Goal: Task Accomplishment & Management: Manage account settings

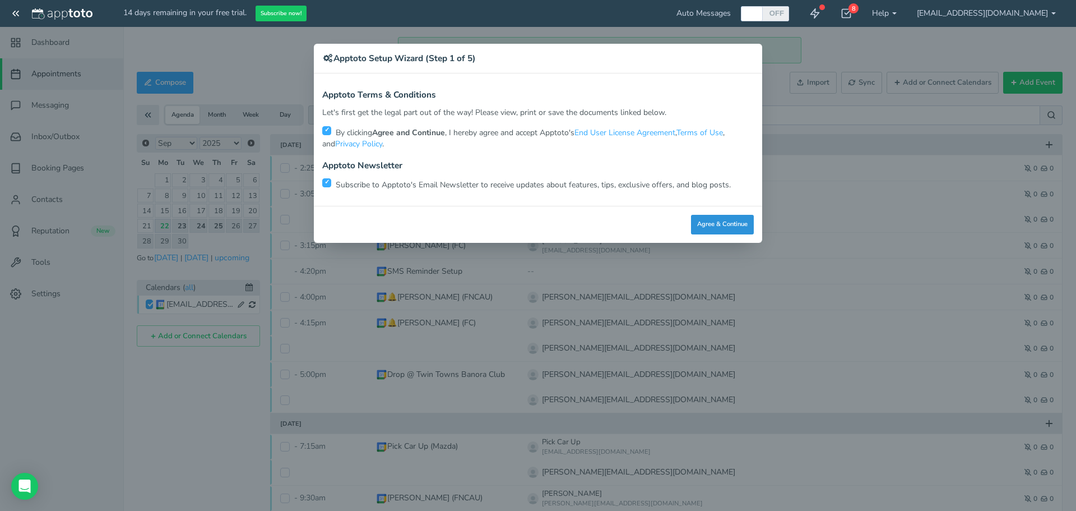
click at [713, 226] on button "Agree & Continue" at bounding box center [722, 225] width 63 height 20
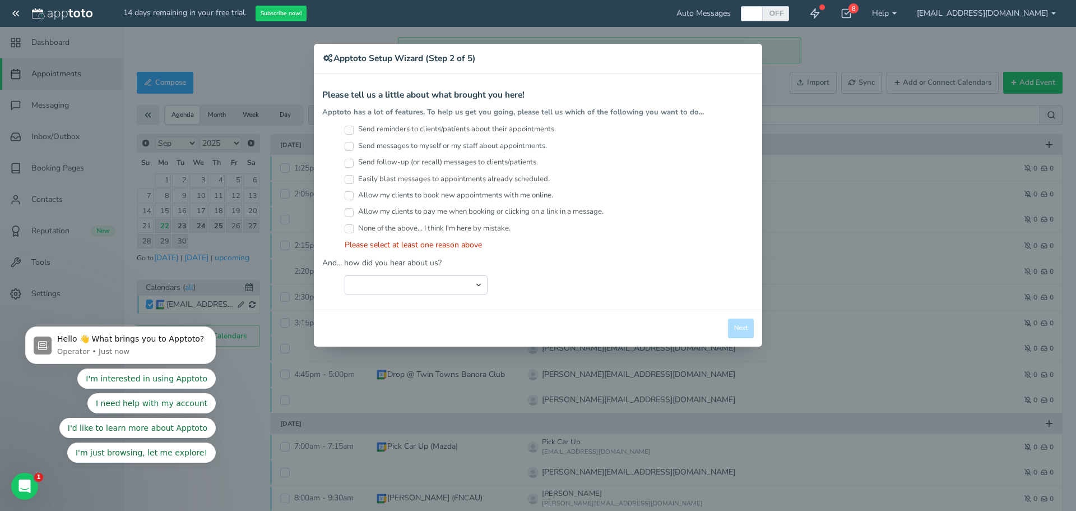
click at [349, 132] on input "Send reminders to clients/patients about their appointments." at bounding box center [349, 130] width 9 height 9
checkbox input "true"
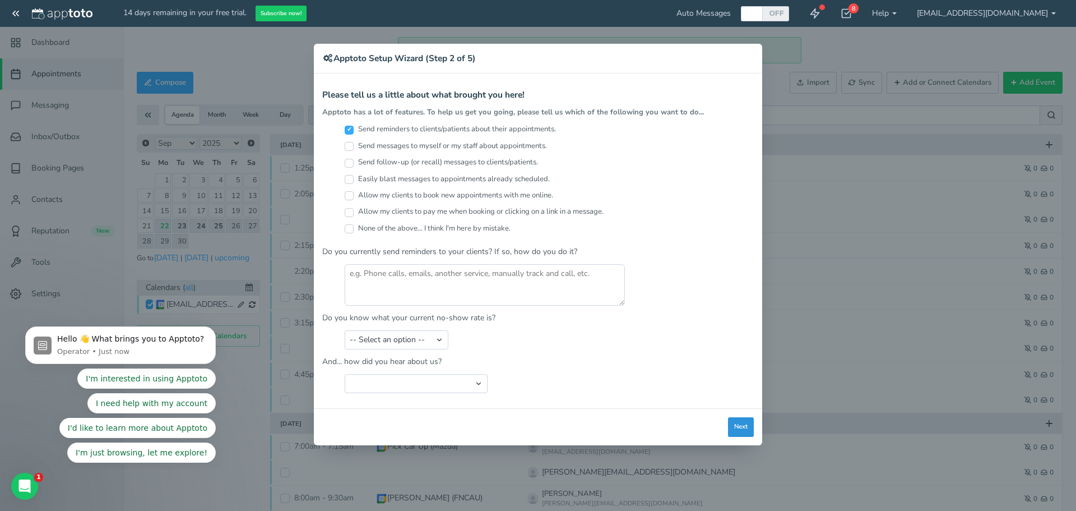
click at [732, 427] on button "Next" at bounding box center [741, 427] width 26 height 20
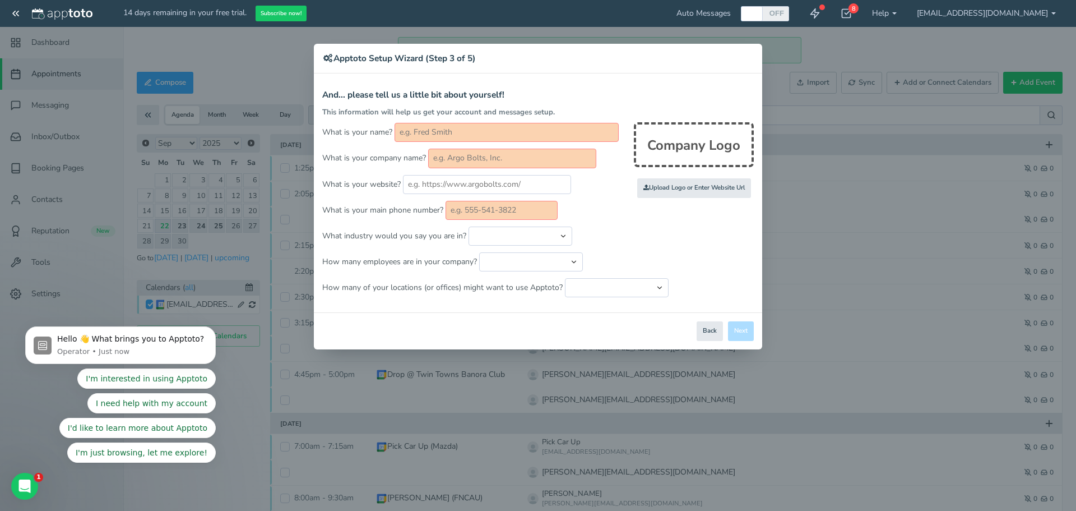
click at [772, 92] on div "× Apptoto Setup Wizard (Step 3 of 5) Apptoto Terms & Conditions Let's first get…" at bounding box center [538, 255] width 1076 height 511
click at [786, 103] on div "× Apptoto Setup Wizard (Step 3 of 5) Apptoto Terms & Conditions Let's first get…" at bounding box center [538, 255] width 1076 height 511
drag, startPoint x: 756, startPoint y: 73, endPoint x: 742, endPoint y: 55, distance: 22.8
click at [752, 70] on div "× Apptoto Setup Wizard (Step 3 of 5) Apptoto Terms & Conditions Let's first get…" at bounding box center [538, 196] width 448 height 305
click at [740, 54] on h4 "Apptoto Setup Wizard (Step 3 of 5)" at bounding box center [538, 58] width 432 height 12
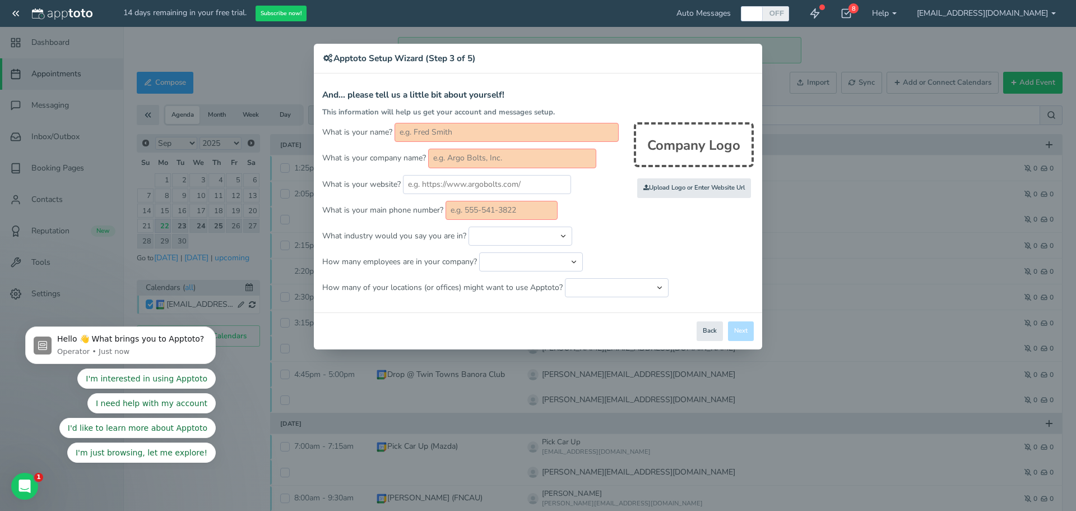
click at [740, 53] on h4 "Apptoto Setup Wizard (Step 3 of 5)" at bounding box center [538, 58] width 432 height 12
type input "And... please tell us a little bit about yourself!"
click at [612, 180] on p "What is your website?" at bounding box center [538, 184] width 432 height 19
click at [574, 161] on input "text" at bounding box center [512, 158] width 168 height 19
type input "ACACIA Maintenance"
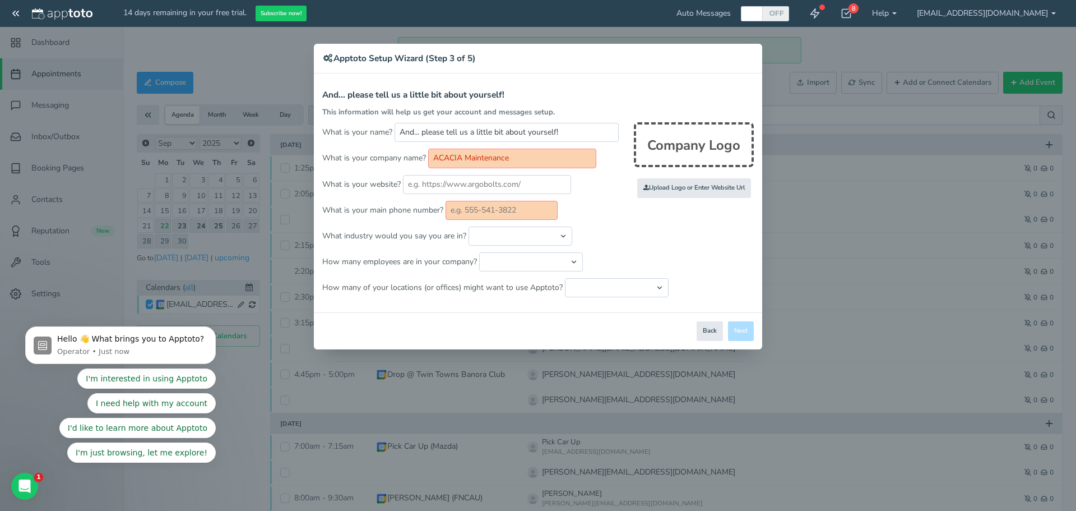
type input "0401504171"
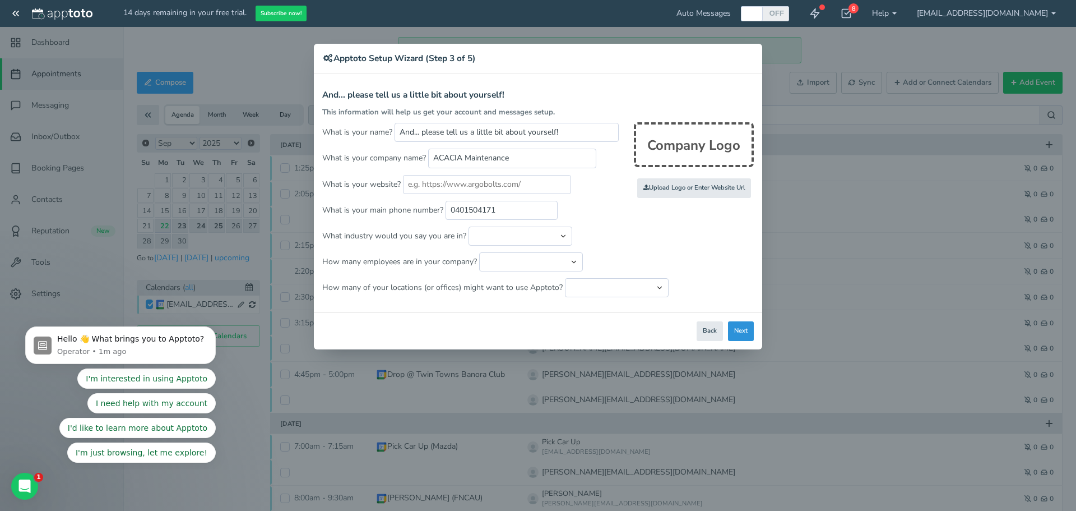
click at [744, 332] on button "Next" at bounding box center [741, 331] width 26 height 20
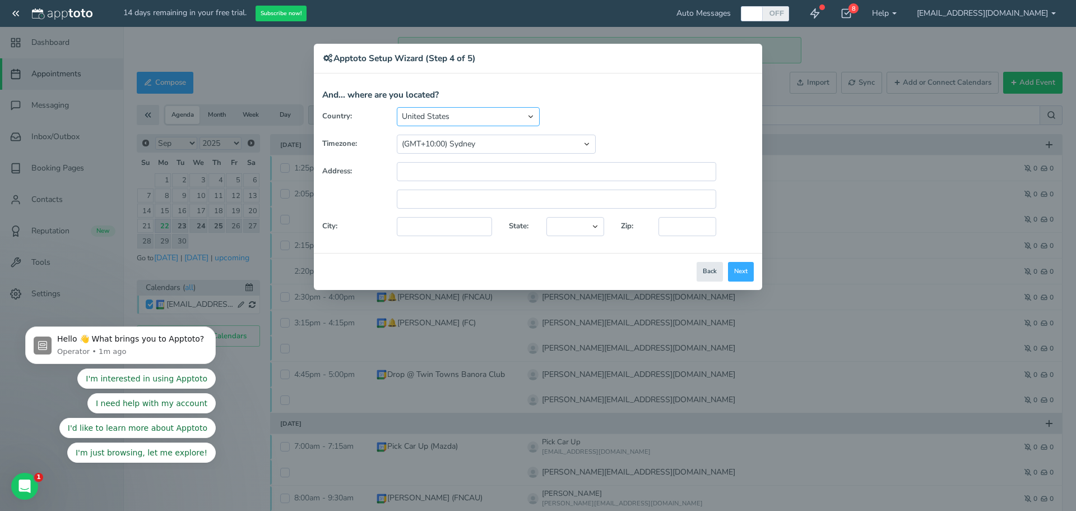
click at [520, 114] on select "[GEOGRAPHIC_DATA] [GEOGRAPHIC_DATA] [GEOGRAPHIC_DATA] [GEOGRAPHIC_DATA] [GEOGRA…" at bounding box center [468, 116] width 143 height 19
select select "string:AU"
click at [397, 107] on select "[GEOGRAPHIC_DATA] [GEOGRAPHIC_DATA] [GEOGRAPHIC_DATA] [GEOGRAPHIC_DATA] [GEOGRA…" at bounding box center [468, 116] width 143 height 19
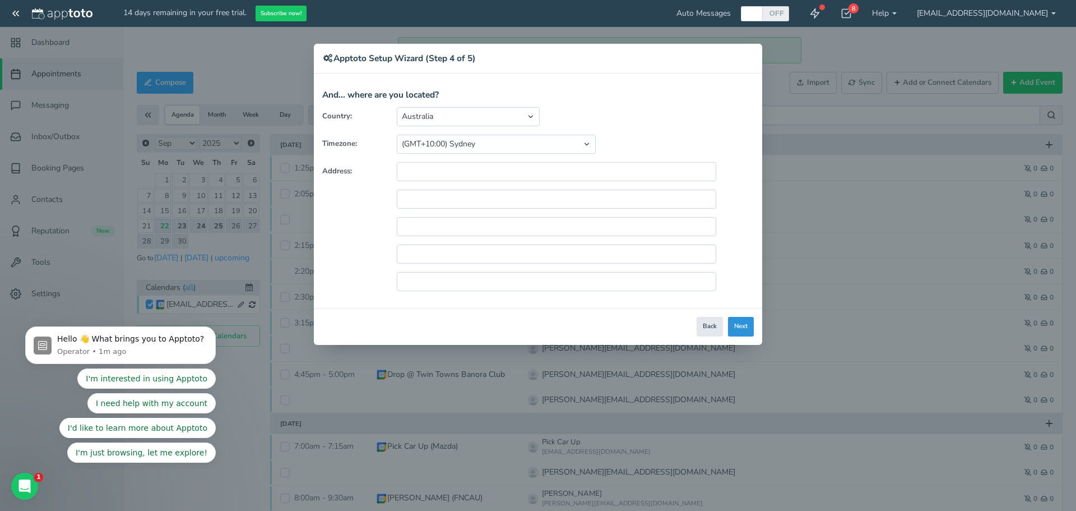
click at [753, 326] on button "Next" at bounding box center [741, 327] width 26 height 20
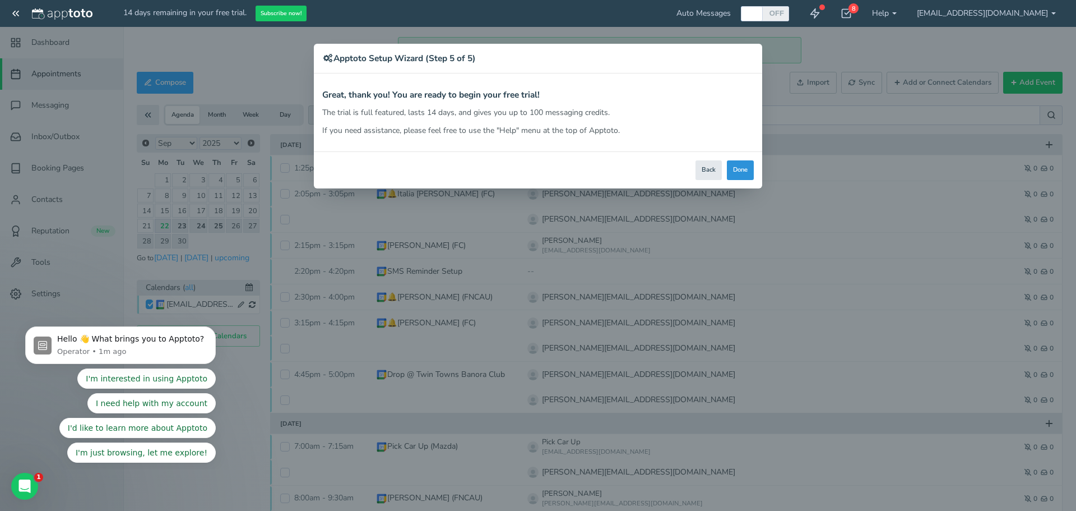
click at [738, 165] on button "Done" at bounding box center [740, 170] width 27 height 20
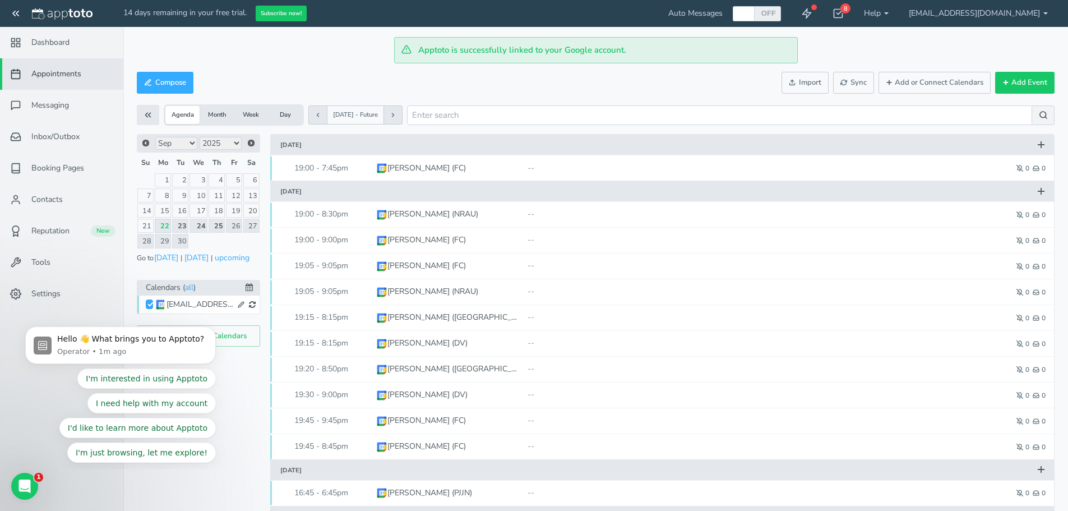
click at [164, 225] on link "22" at bounding box center [163, 226] width 17 height 14
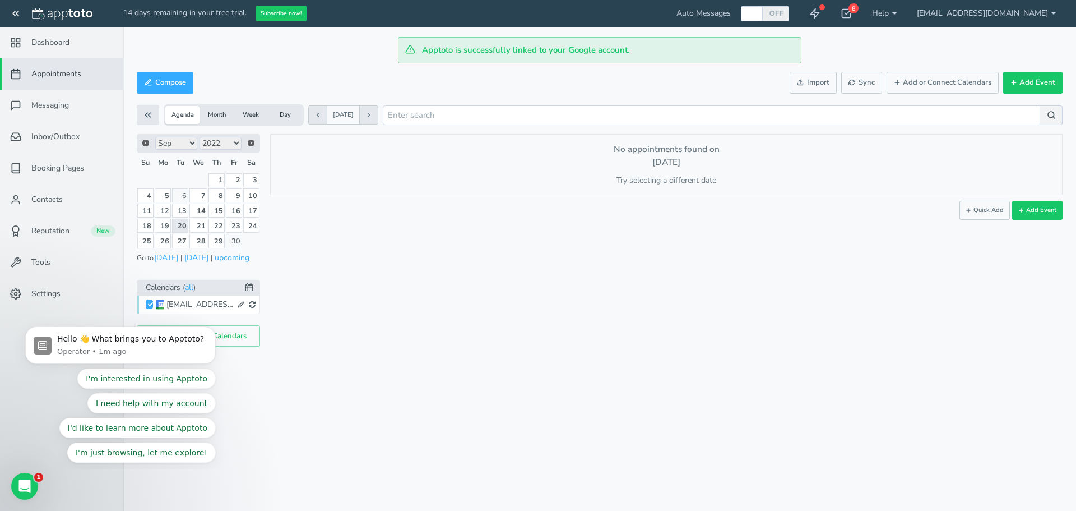
click at [236, 143] on select "2012 2013 2014 2015 2016 2017 2018 2019 2020 2021 2022 2023 2024 2025 2026 2027…" at bounding box center [221, 143] width 42 height 13
click at [166, 237] on link "29" at bounding box center [163, 241] width 17 height 14
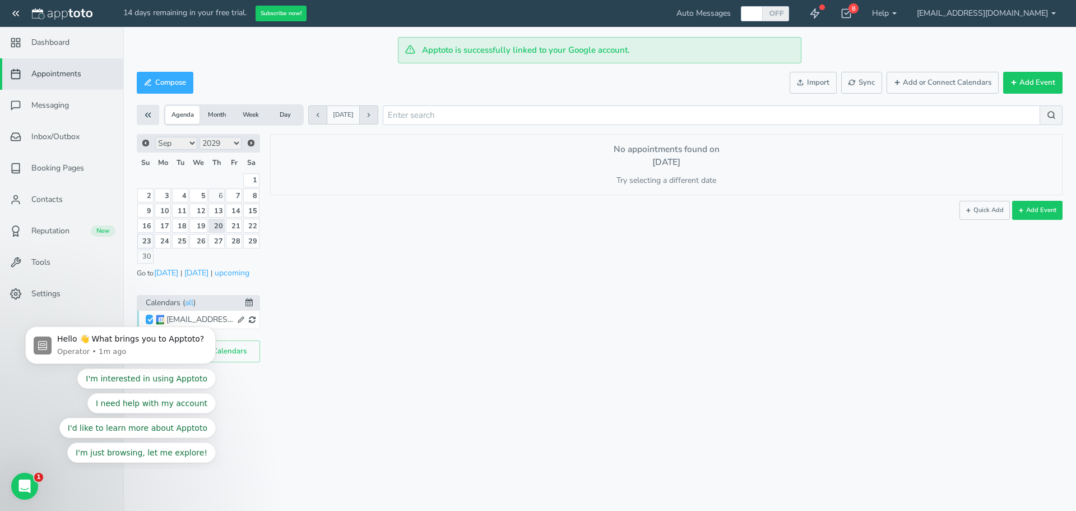
click at [146, 242] on link "23" at bounding box center [145, 241] width 16 height 14
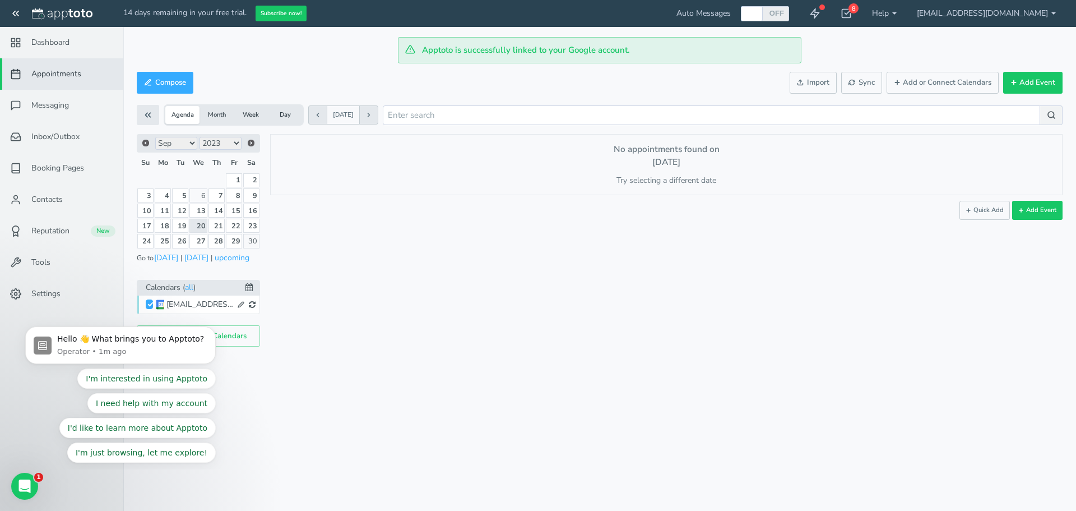
click at [236, 142] on select "2013 2014 2015 2016 2017 2018 2019 2020 2021 2022 2023 2024 2025 2026 2027 2028…" at bounding box center [221, 143] width 42 height 13
click at [164, 259] on button "[DATE]" at bounding box center [166, 258] width 25 height 12
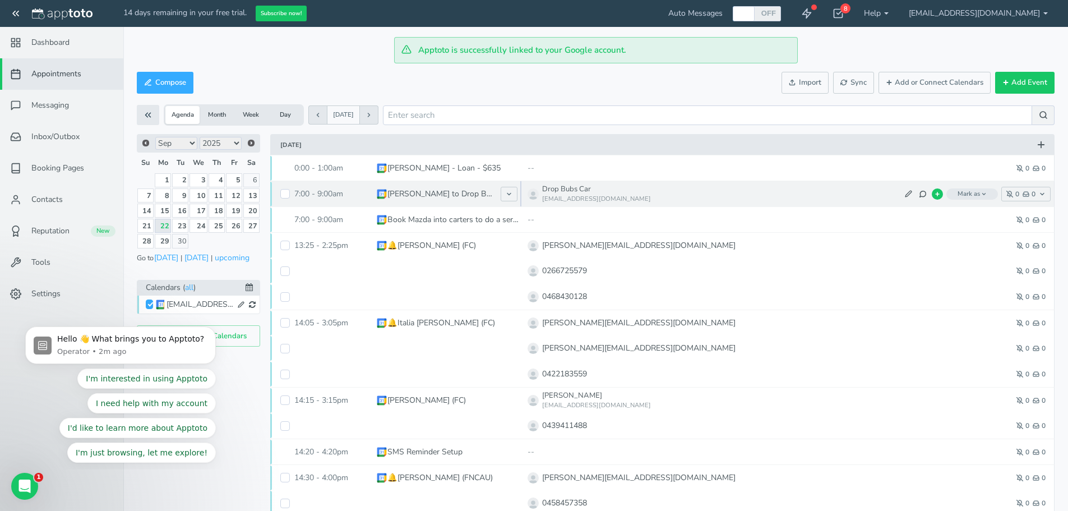
click at [981, 192] on icon "button" at bounding box center [984, 194] width 6 height 6
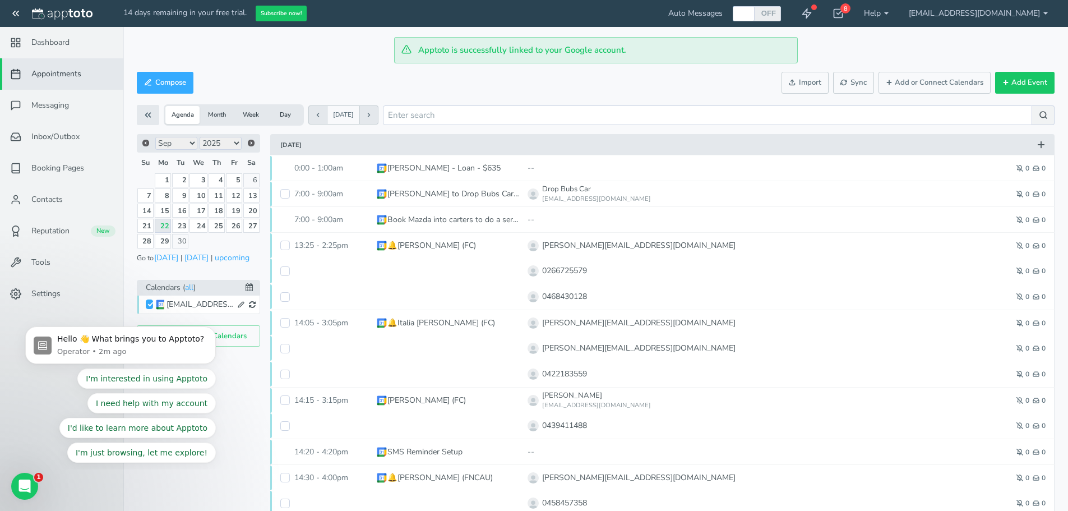
click at [952, 99] on div "Compose Actions Enable Auto Messages Disable Auto Messages [PERSON_NAME] as Pai…" at bounding box center [595, 98] width 917 height 59
click at [57, 103] on span "Messaging" at bounding box center [50, 105] width 38 height 11
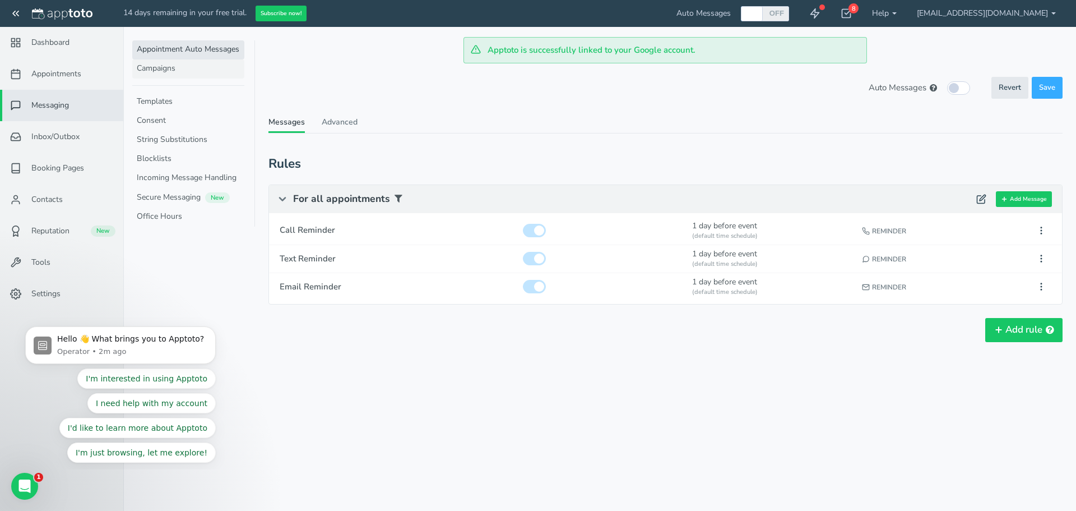
click at [171, 68] on link "Campaigns" at bounding box center [188, 68] width 112 height 19
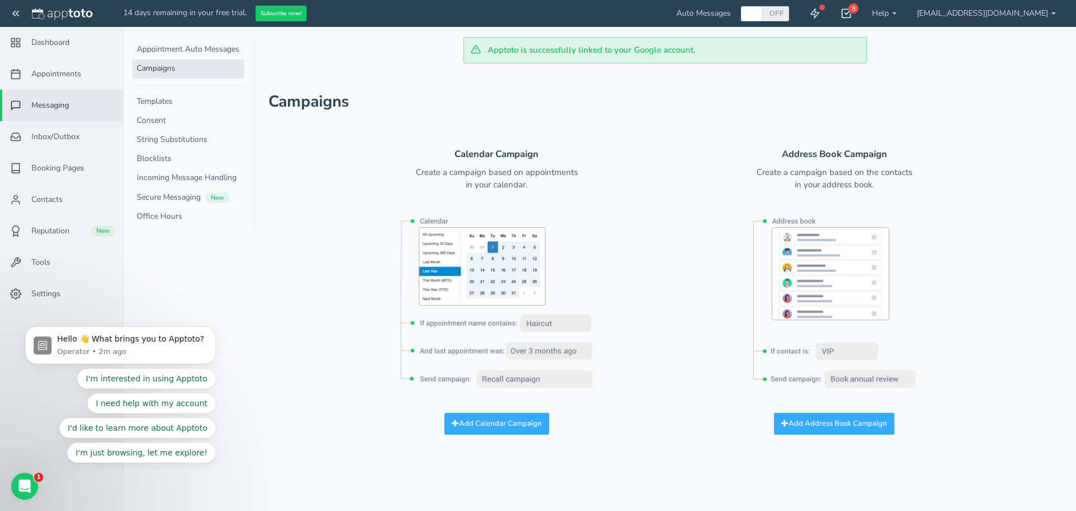
click at [851, 13] on use at bounding box center [846, 14] width 9 height 8
click at [996, 77] on header "Campaigns ( days left on trial)" at bounding box center [665, 95] width 794 height 36
click at [45, 39] on span "Dashboard" at bounding box center [50, 42] width 38 height 11
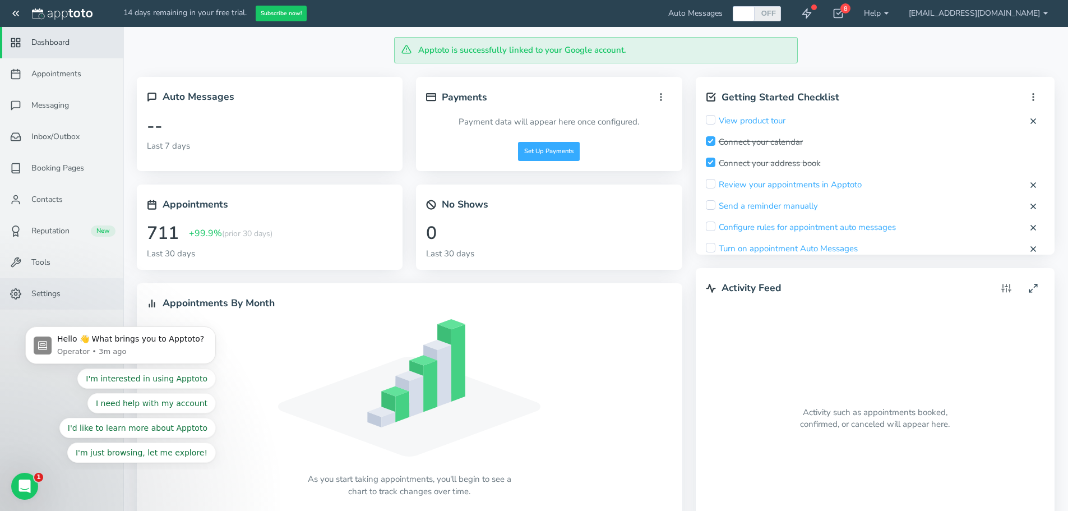
click at [57, 291] on span "Settings" at bounding box center [45, 293] width 29 height 11
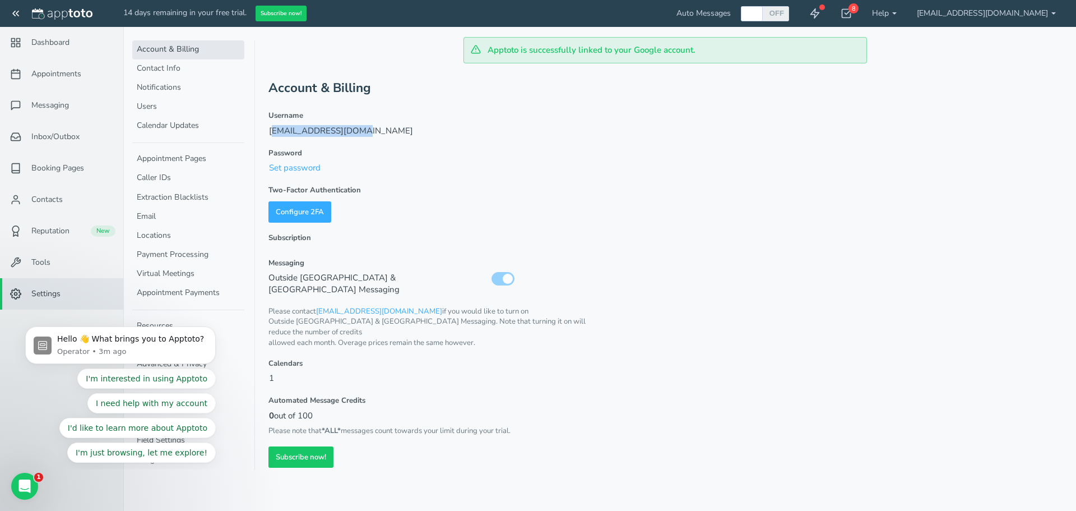
drag, startPoint x: 351, startPoint y: 132, endPoint x: 270, endPoint y: 135, distance: 80.7
click at [270, 135] on p "[EMAIL_ADDRESS][DOMAIN_NAME]" at bounding box center [432, 130] width 328 height 13
copy p "[EMAIL_ADDRESS][DOMAIN_NAME]"
click at [41, 236] on span "Reputation" at bounding box center [50, 230] width 38 height 11
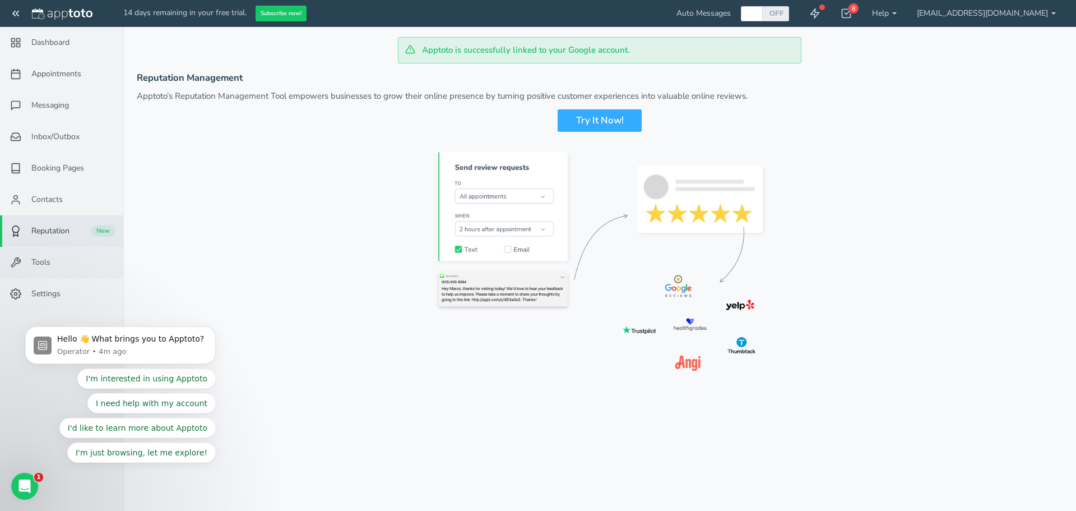
click at [39, 259] on span "Tools" at bounding box center [40, 262] width 19 height 11
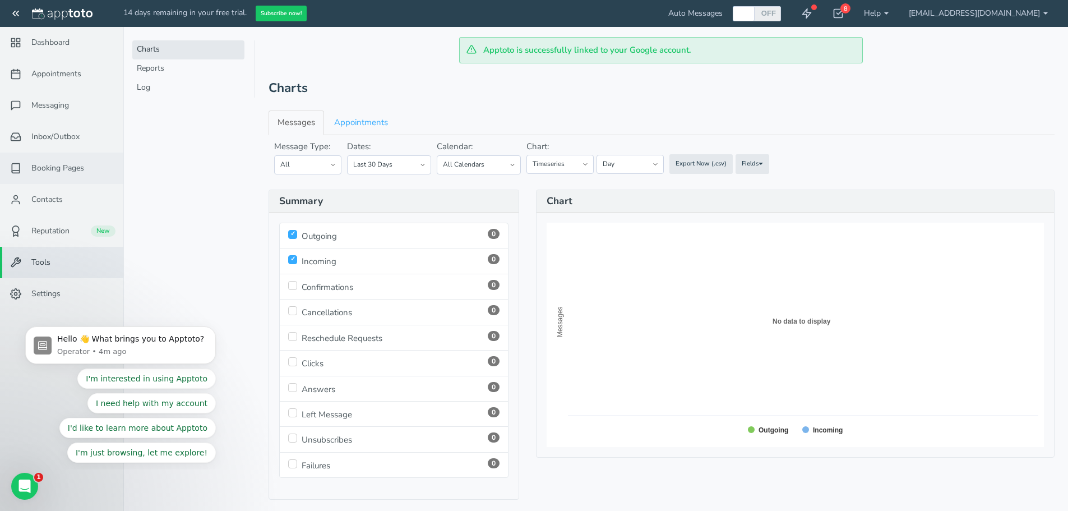
click at [38, 165] on span "Booking Pages" at bounding box center [57, 168] width 53 height 11
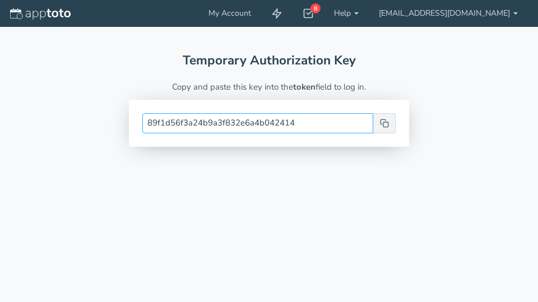
click at [252, 127] on input "89f1d56f3a24b9a3f832e6a4b042414" at bounding box center [257, 123] width 231 height 20
